Goal: Task Accomplishment & Management: Complete application form

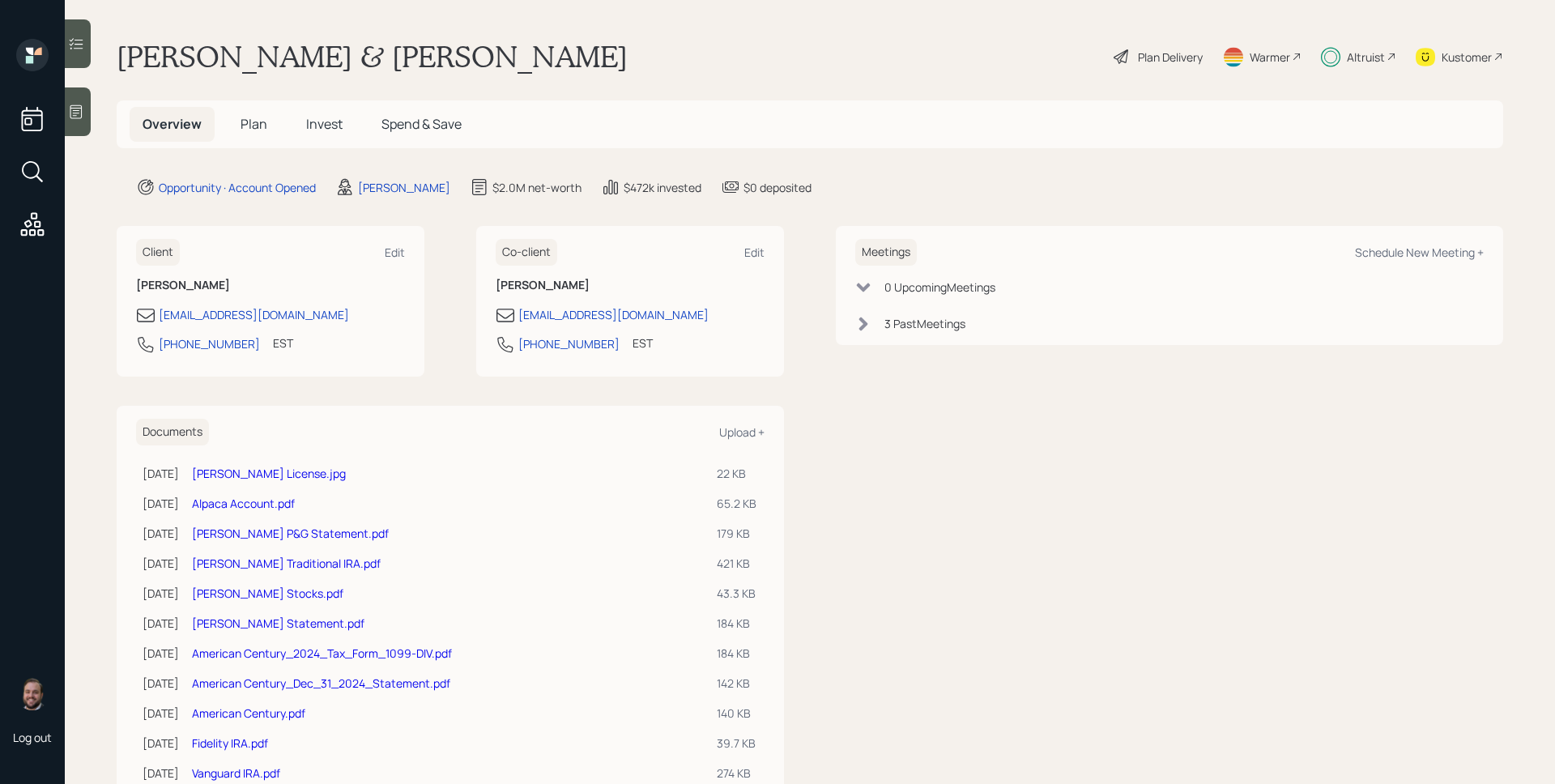
click at [1347, 58] on div "Altruist" at bounding box center [1365, 57] width 38 height 17
click at [225, 102] on div "Overview Plan Invest Spend & Save" at bounding box center [810, 123] width 1387 height 48
click at [240, 114] on h5 "Plan" at bounding box center [254, 124] width 52 height 35
